Goal: Use online tool/utility: Utilize a website feature to perform a specific function

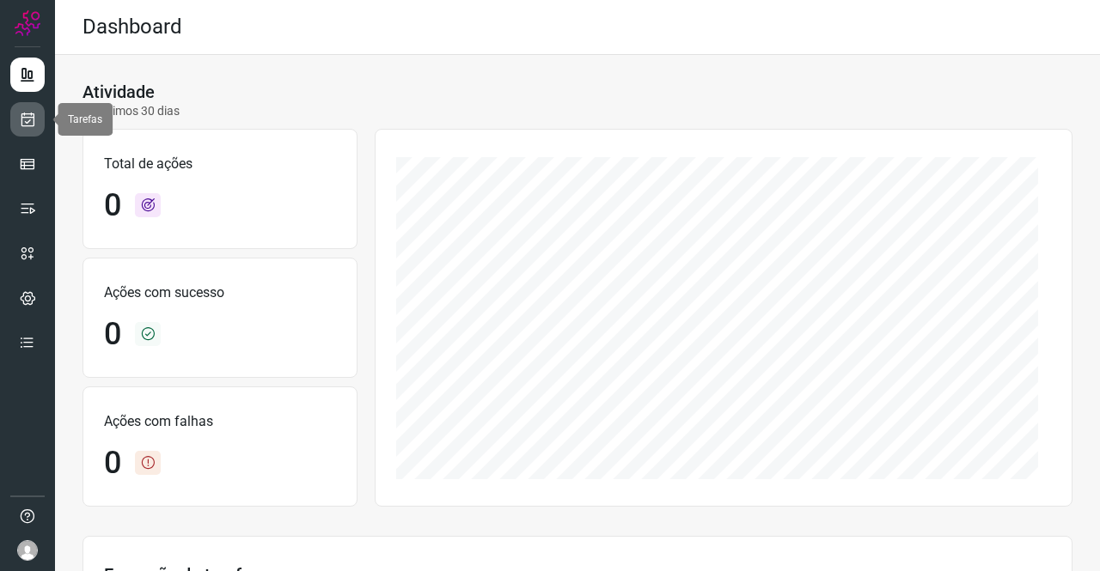
click at [22, 119] on icon at bounding box center [28, 119] width 18 height 17
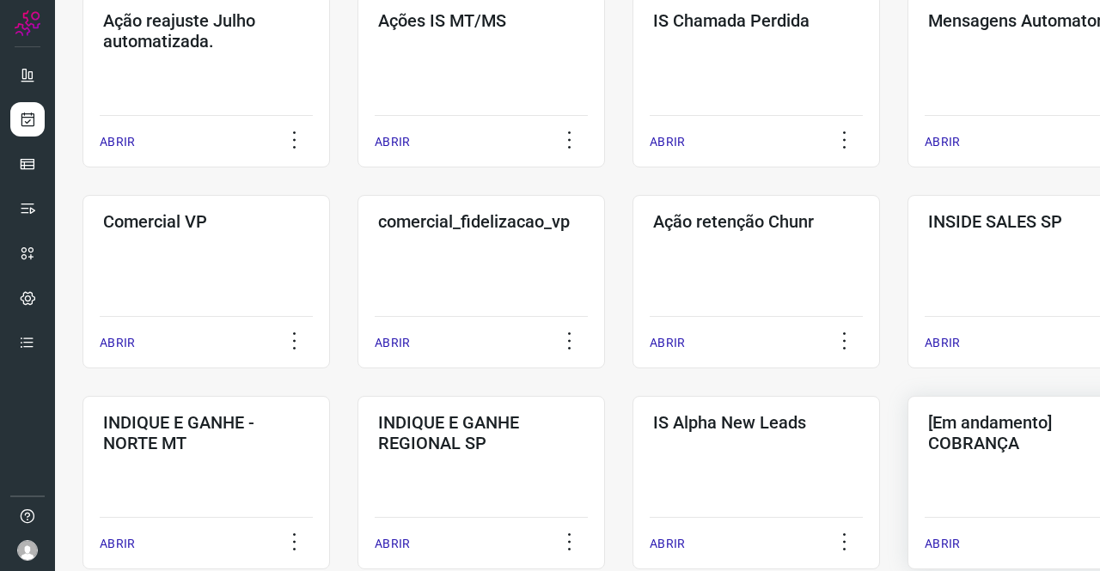
click at [963, 460] on div "[Em andamento] COBRANÇA ABRIR" at bounding box center [1030, 483] width 247 height 174
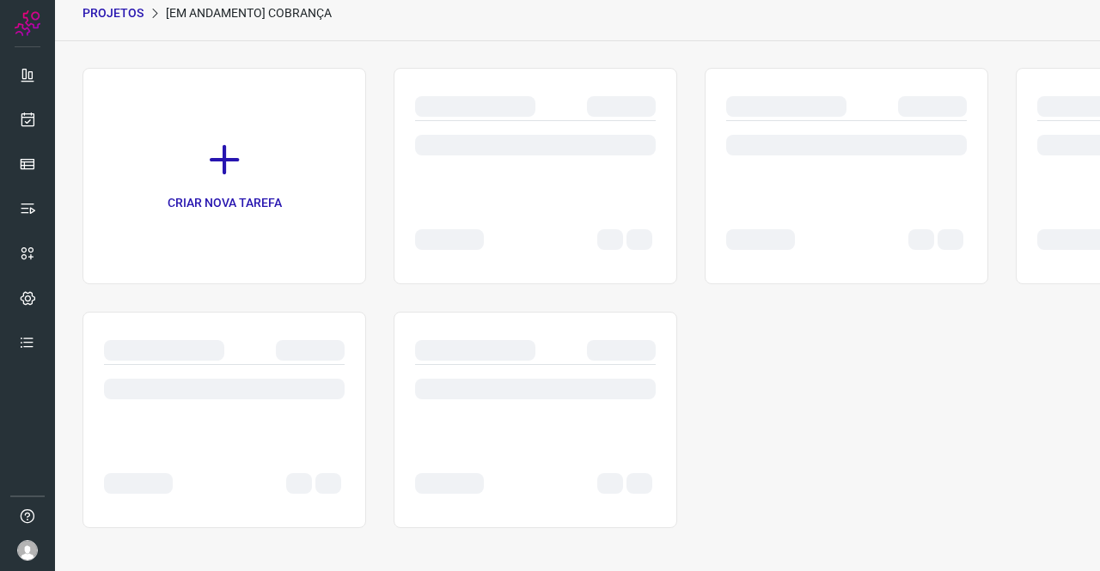
scroll to position [69, 0]
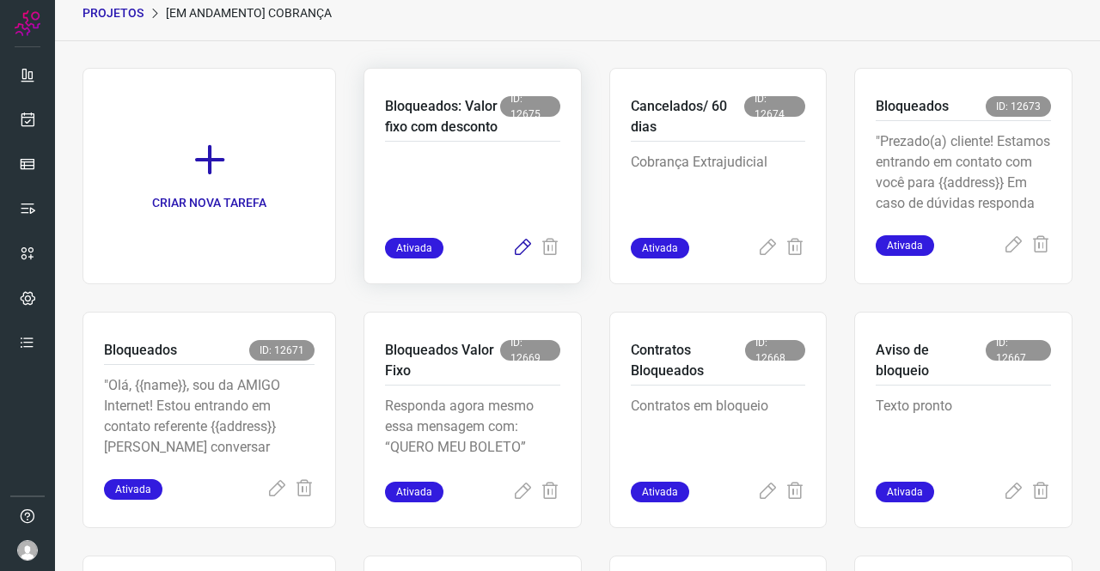
click at [513, 259] on icon at bounding box center [522, 248] width 21 height 21
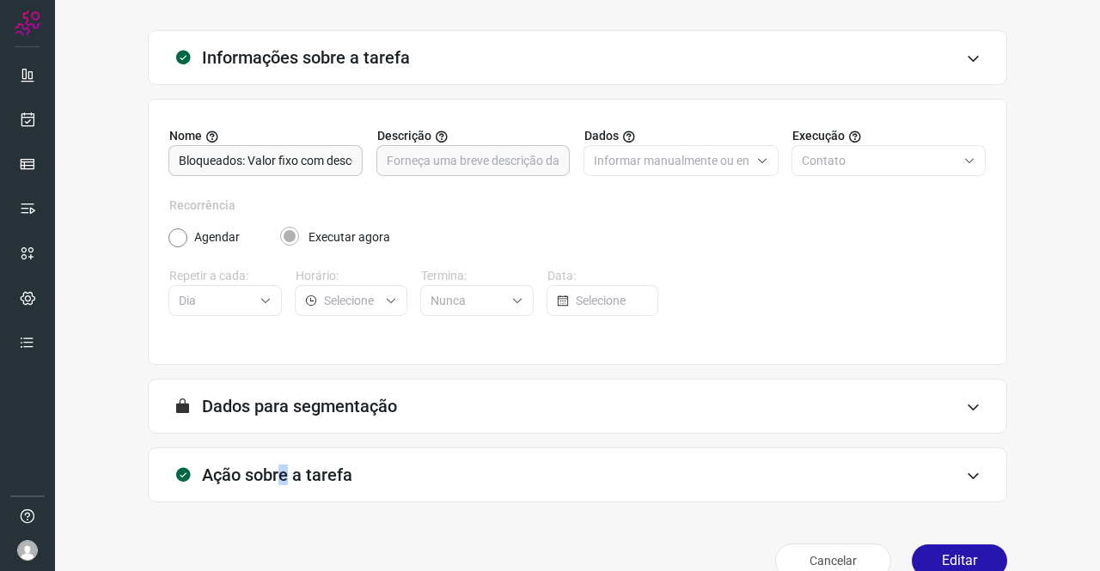
click at [284, 472] on h3 "Ação sobre a tarefa" at bounding box center [277, 475] width 150 height 21
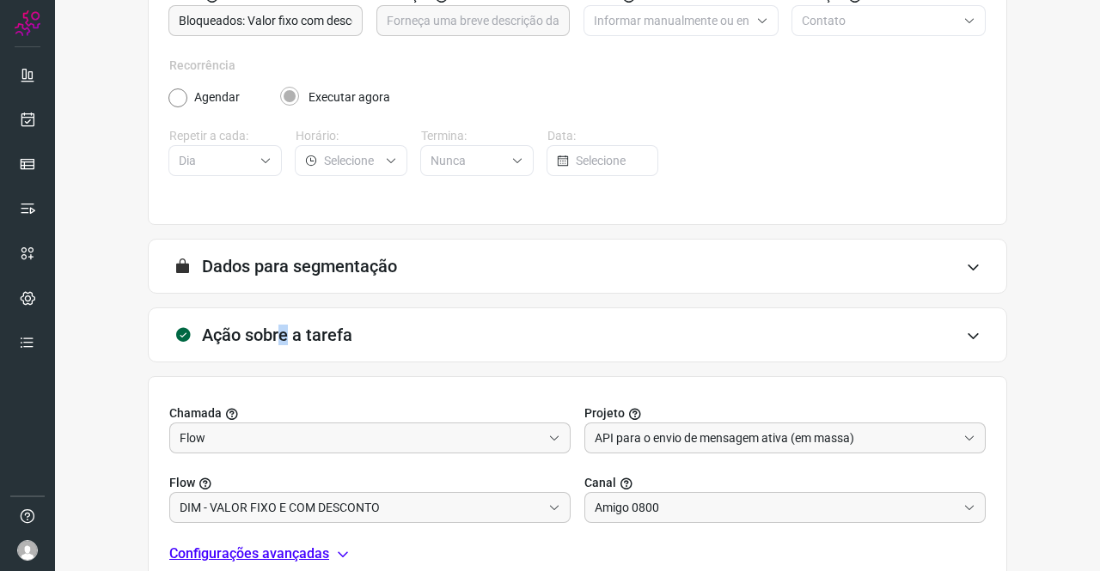
scroll to position [327, 0]
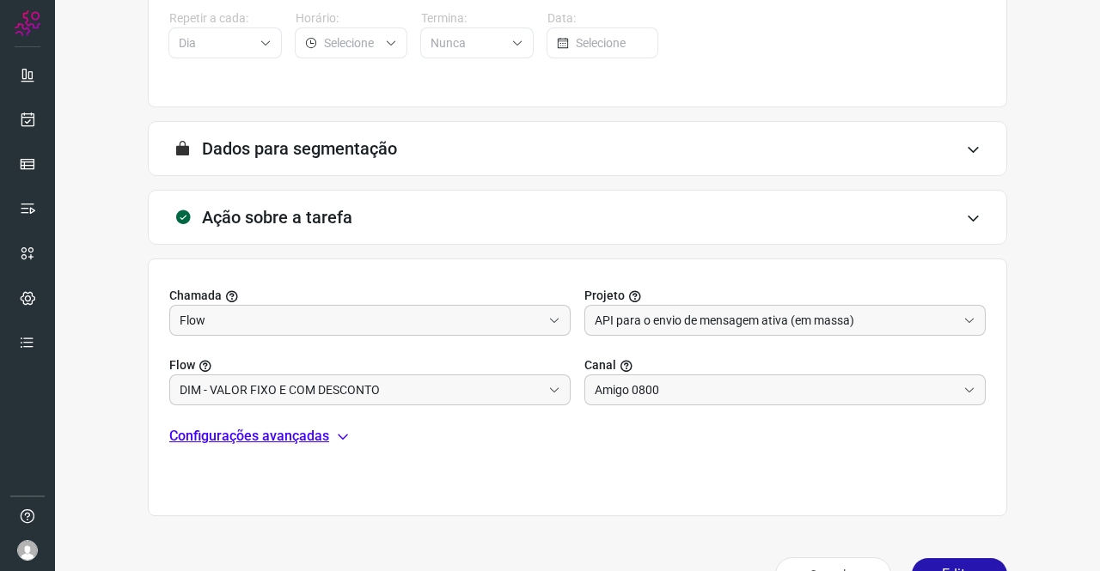
click at [263, 439] on p "Configurações avançadas" at bounding box center [249, 436] width 160 height 21
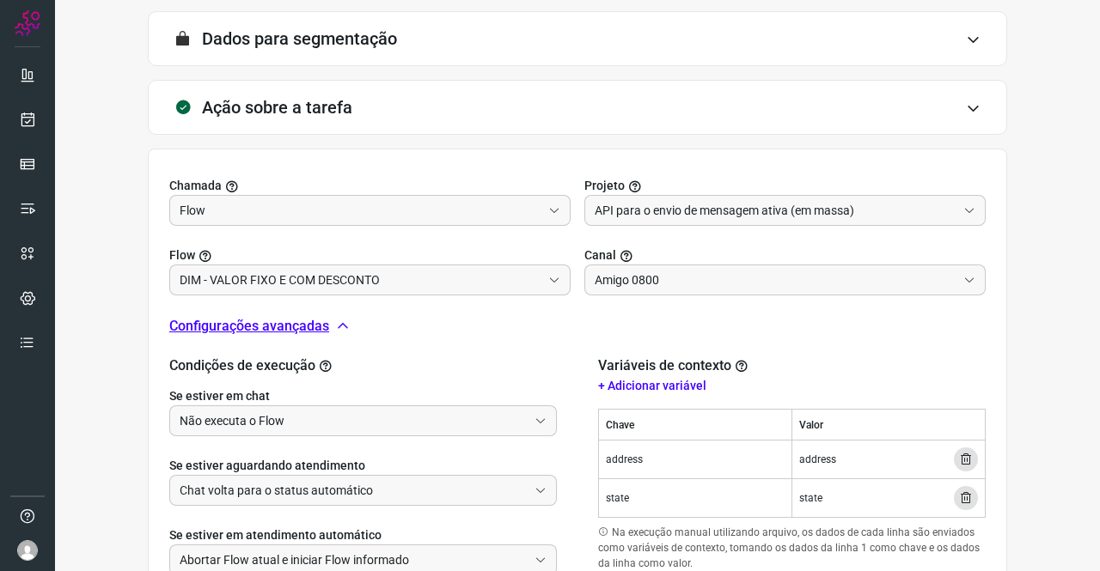
scroll to position [567, 0]
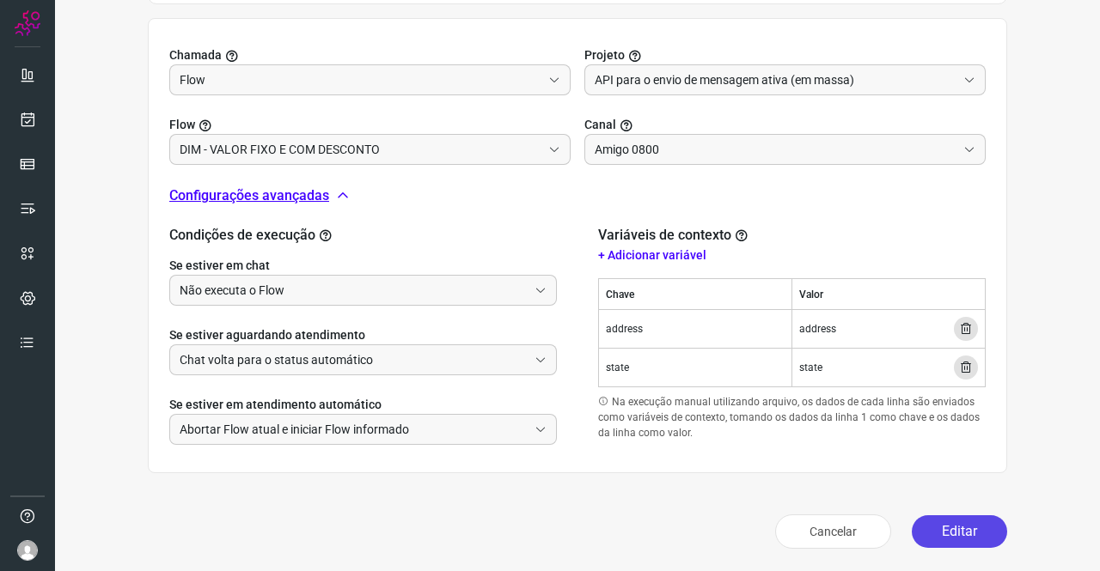
click at [943, 516] on button "Editar" at bounding box center [959, 532] width 95 height 33
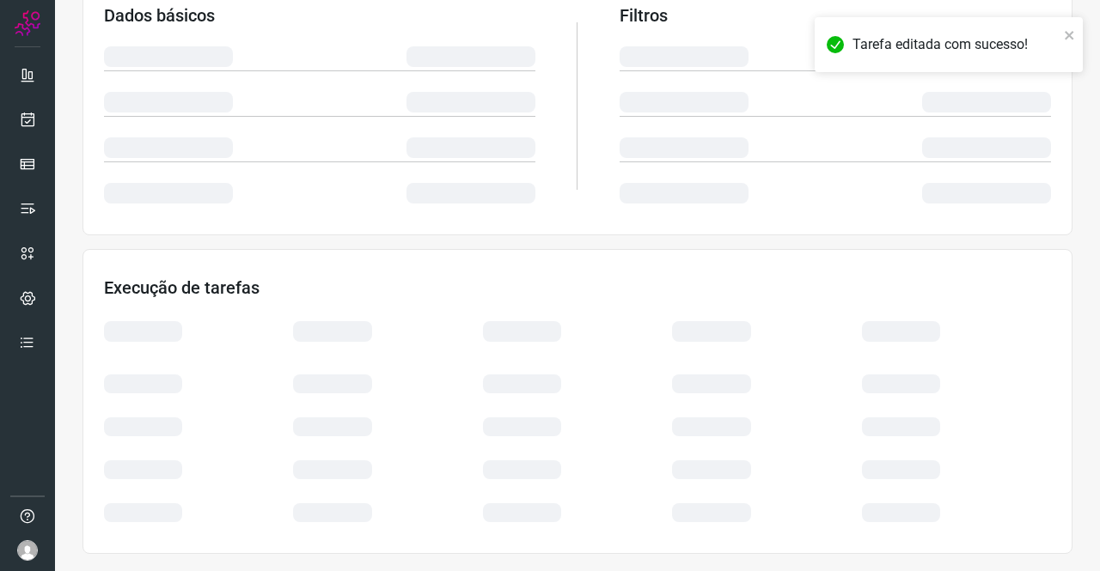
scroll to position [313, 0]
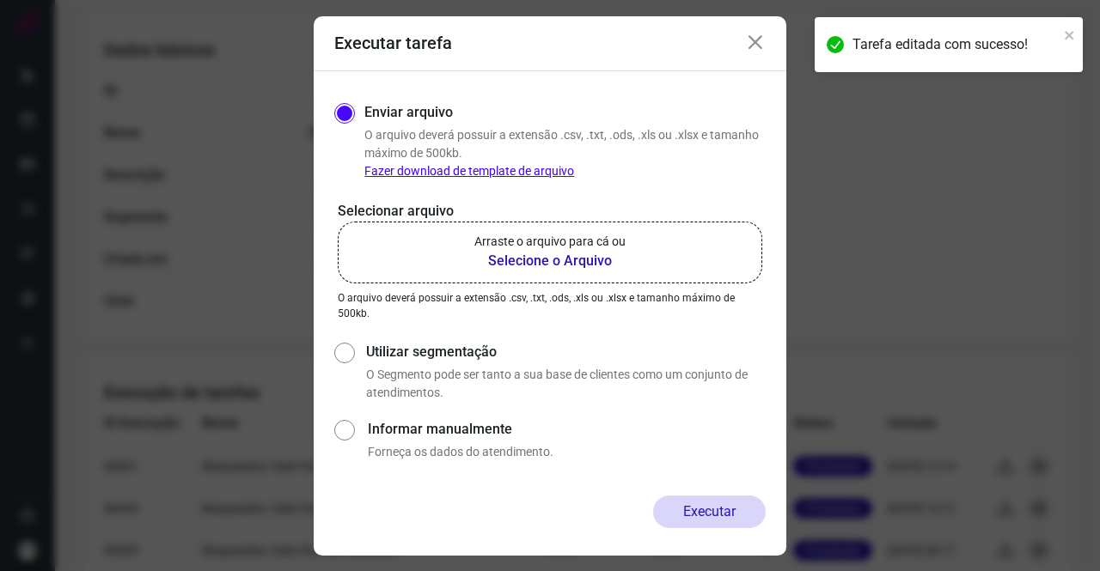
click at [547, 243] on p "Arraste o arquivo para cá ou" at bounding box center [549, 242] width 151 height 18
click at [0, 0] on input "Arraste o arquivo para cá ou Selecione o Arquivo" at bounding box center [0, 0] width 0 height 0
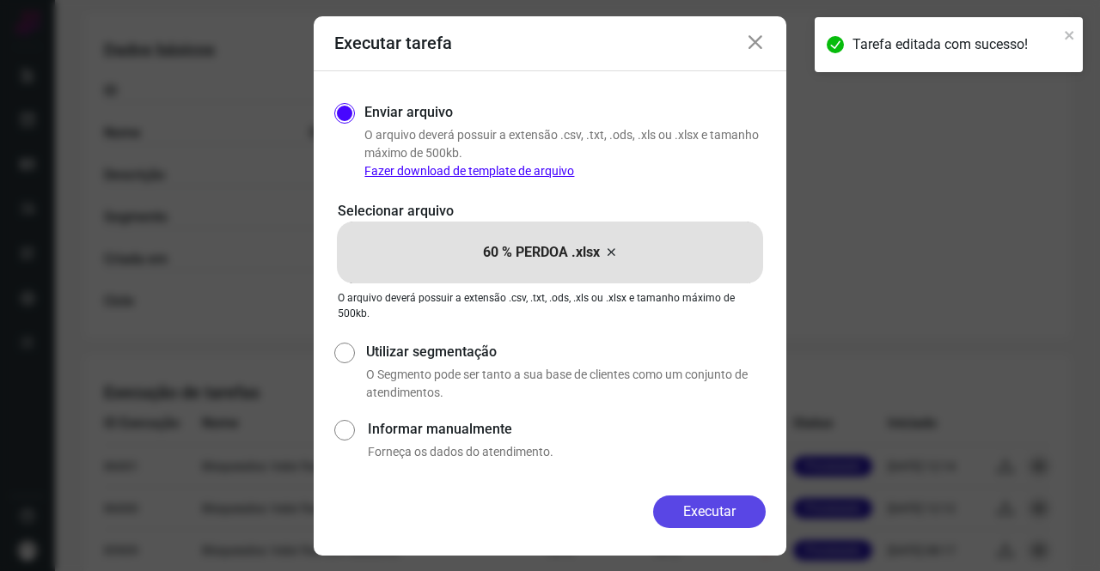
click at [724, 499] on button "Executar" at bounding box center [709, 512] width 113 height 33
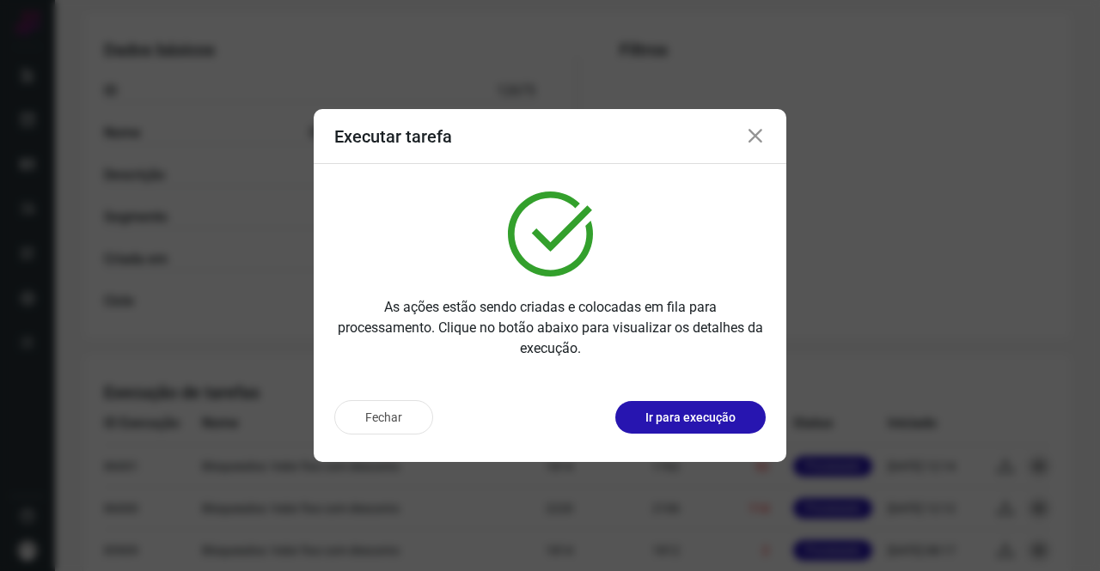
click at [754, 135] on icon at bounding box center [755, 136] width 21 height 21
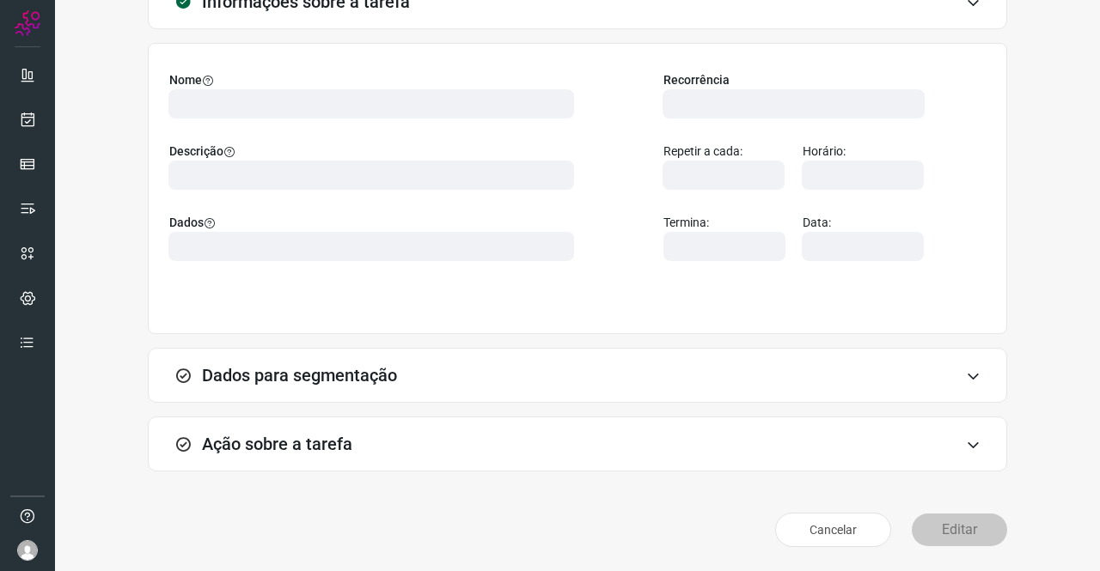
scroll to position [99, 0]
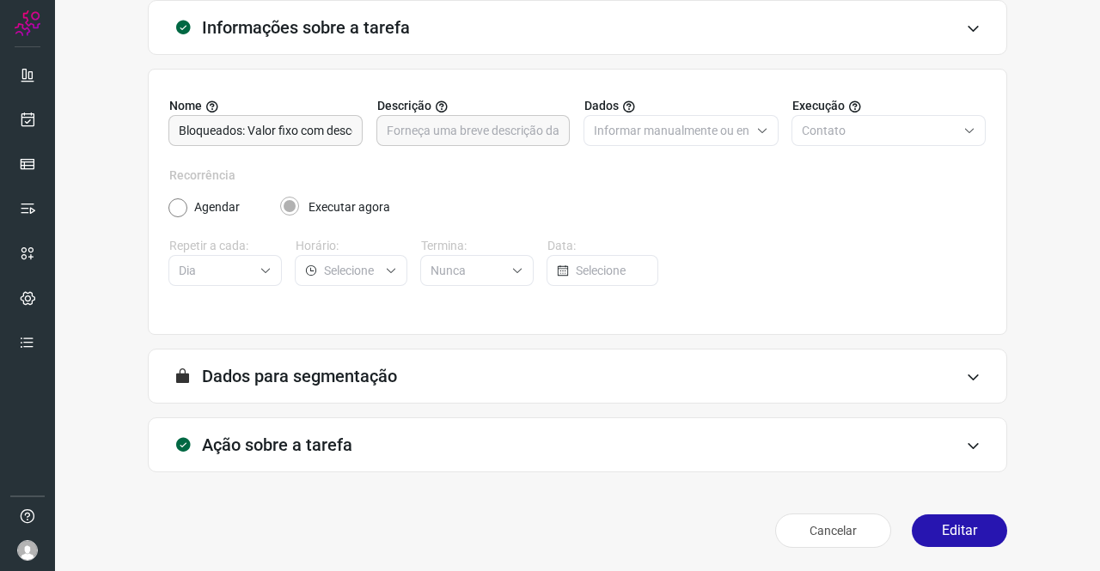
click at [396, 432] on div "Ação sobre a tarefa" at bounding box center [577, 445] width 859 height 55
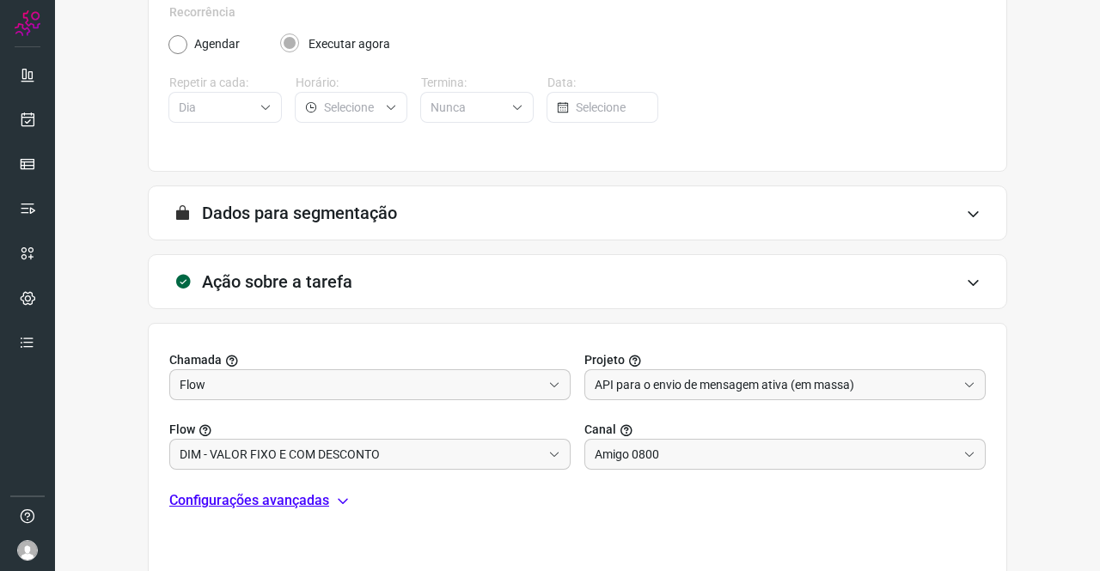
scroll to position [370, 0]
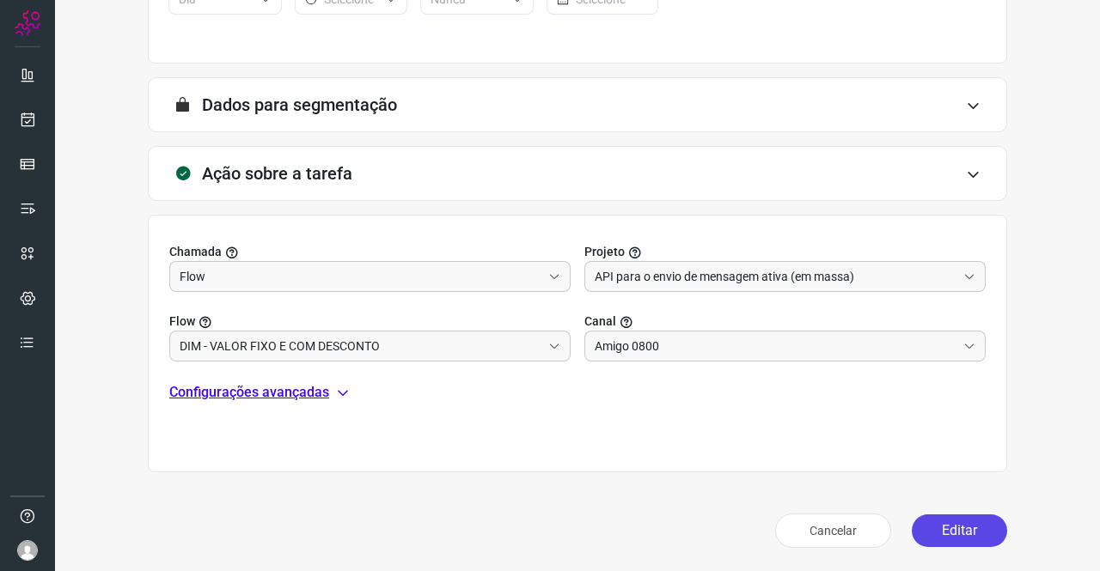
click at [978, 518] on button "Editar" at bounding box center [959, 531] width 95 height 33
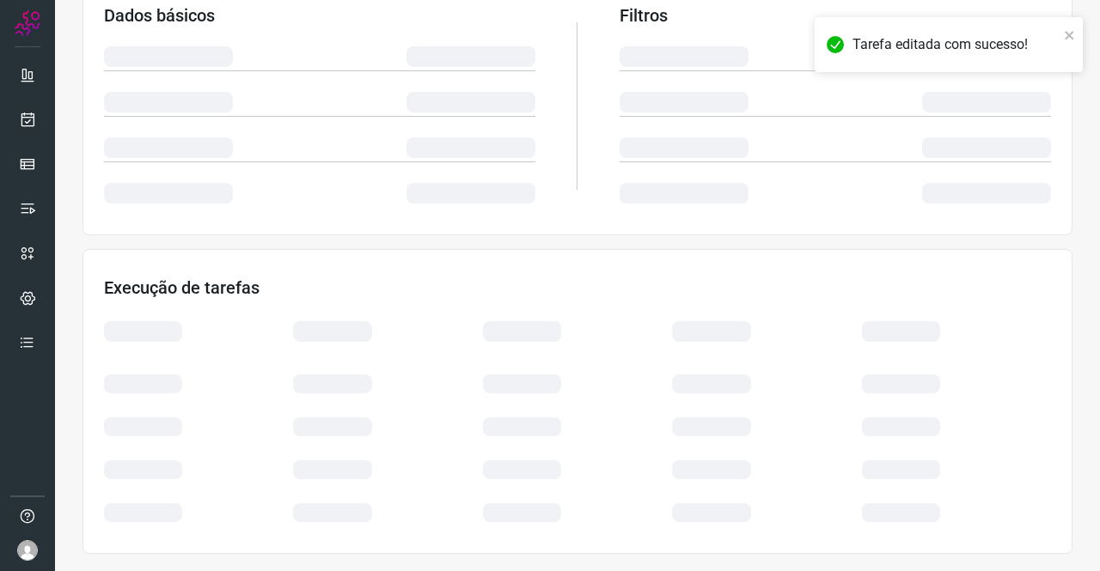
scroll to position [313, 0]
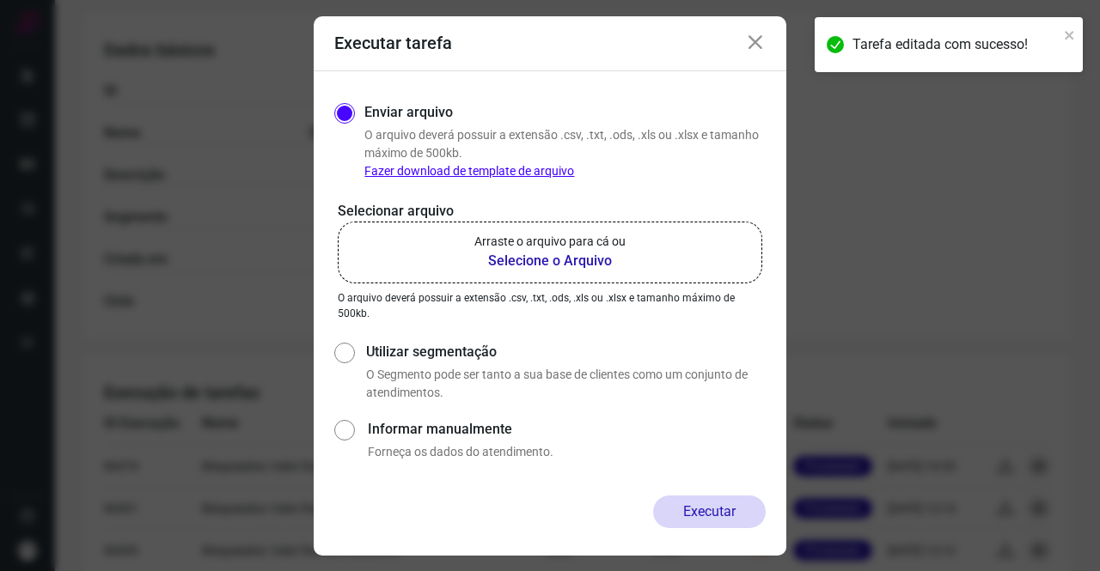
click at [567, 266] on b "Selecione o Arquivo" at bounding box center [549, 261] width 151 height 21
click at [0, 0] on input "Arraste o arquivo para cá ou Selecione o Arquivo" at bounding box center [0, 0] width 0 height 0
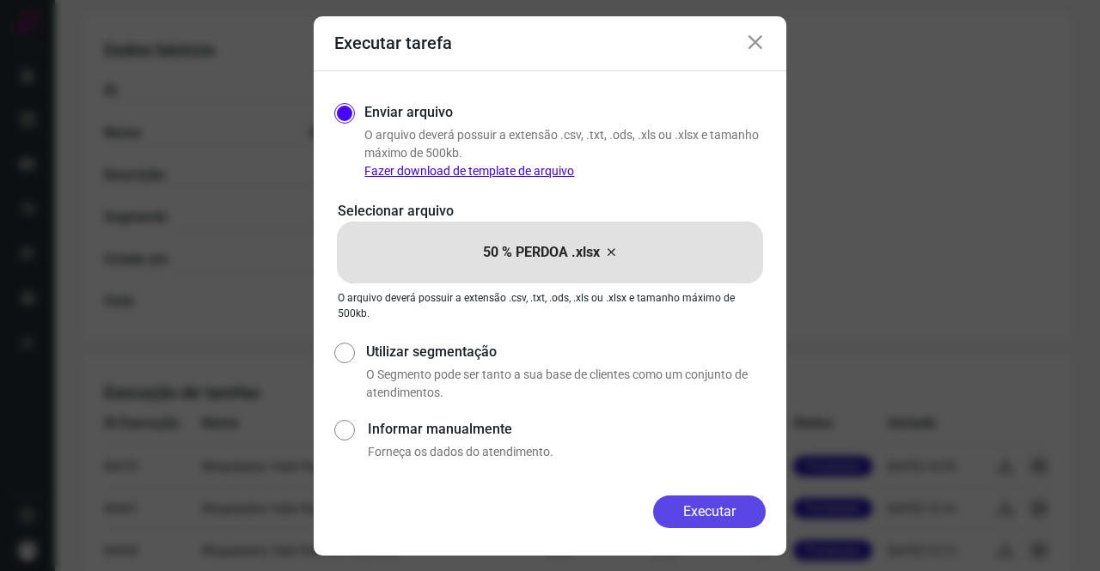
click at [742, 516] on button "Executar" at bounding box center [709, 512] width 113 height 33
